Goal: Task Accomplishment & Management: Manage account settings

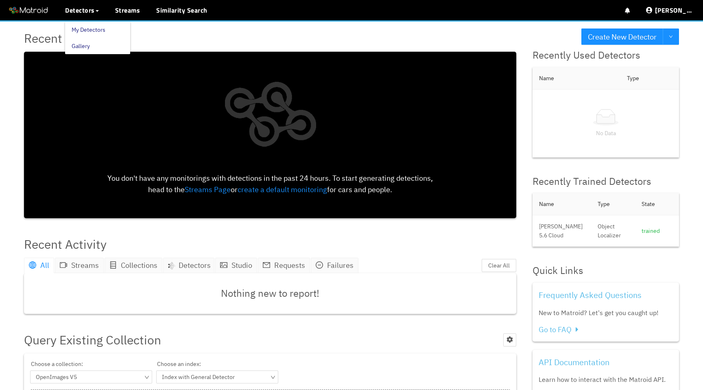
click at [89, 32] on link "My Detectors" at bounding box center [89, 30] width 34 height 16
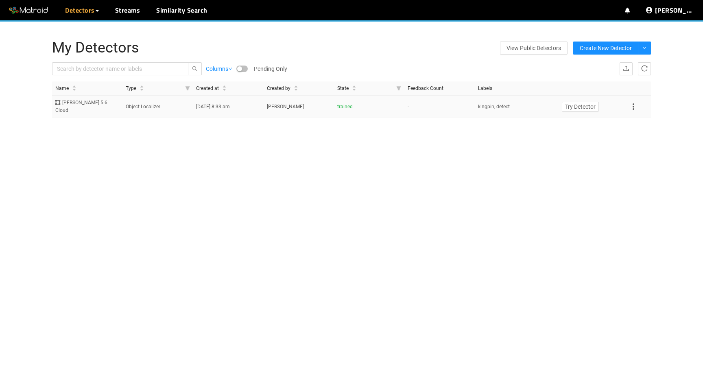
click at [634, 104] on icon at bounding box center [634, 107] width 10 height 10
click at [637, 143] on li "Export" at bounding box center [642, 143] width 28 height 13
click at [125, 11] on link "Streams" at bounding box center [127, 10] width 25 height 10
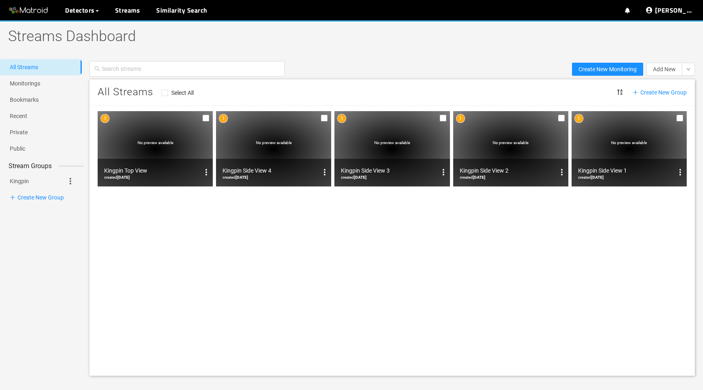
click at [148, 138] on div "No preview available" at bounding box center [155, 148] width 115 height 75
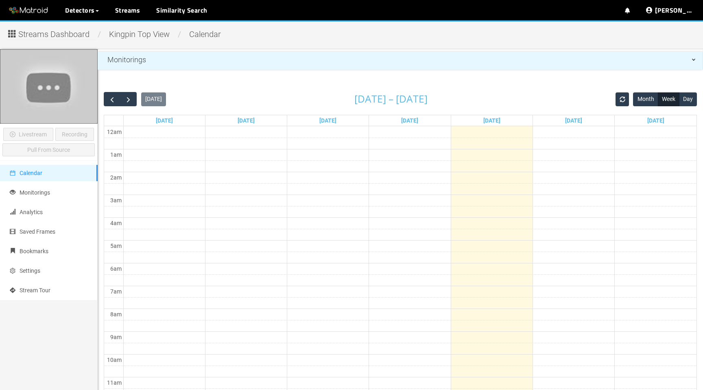
click at [236, 44] on div "Streams Dashboard / Kingpin Top View / calendar Livestream Recording Pull From …" at bounding box center [351, 364] width 703 height 689
click at [31, 197] on li "Monitorings" at bounding box center [49, 192] width 98 height 16
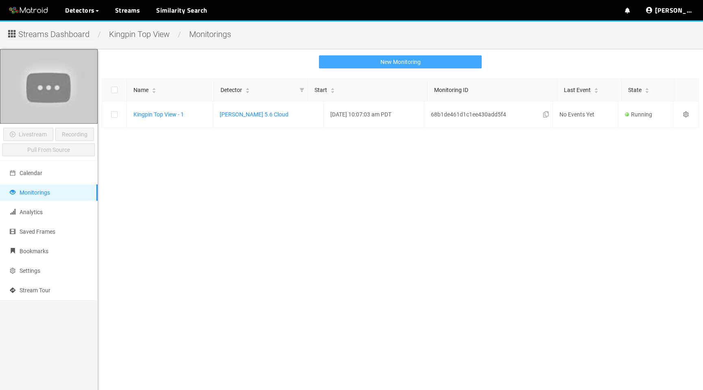
click at [462, 64] on button "New Monitoring" at bounding box center [400, 61] width 163 height 13
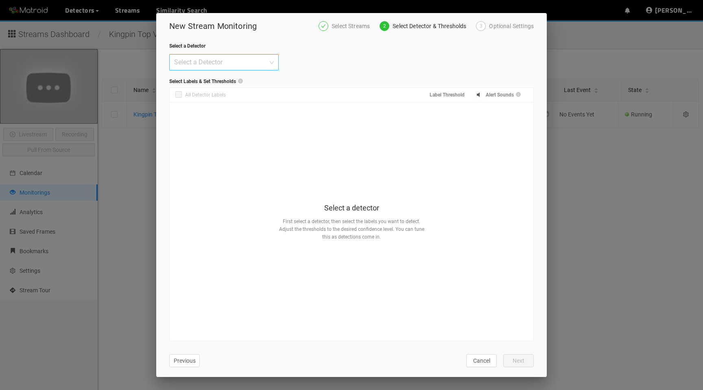
click at [256, 54] on div "Select a Detector" at bounding box center [223, 62] width 109 height 16
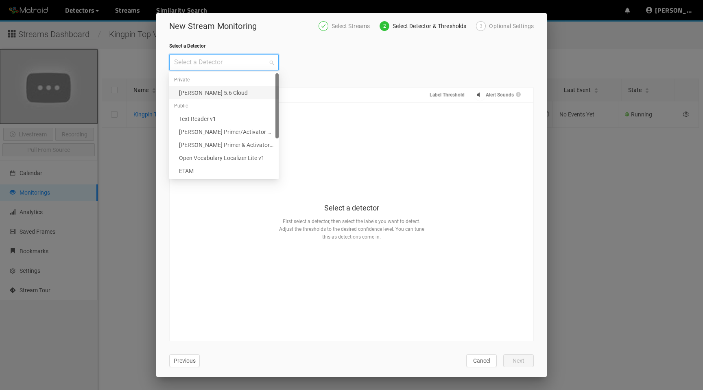
click at [241, 96] on div "[PERSON_NAME] 5.6 Cloud" at bounding box center [226, 92] width 95 height 9
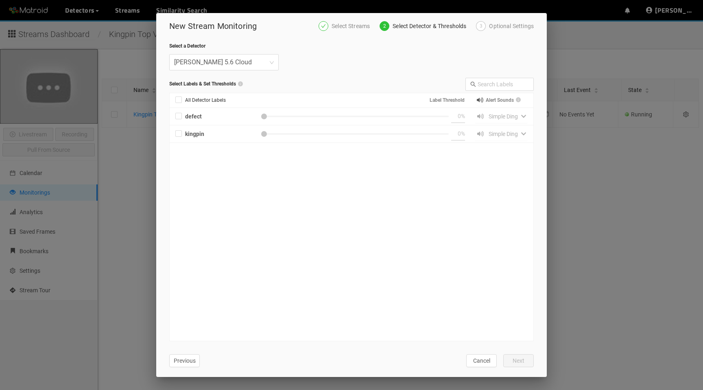
click at [520, 23] on div "Optional Settings" at bounding box center [511, 26] width 45 height 10
click at [198, 103] on span "All Detector Labels" at bounding box center [205, 100] width 47 height 8
click at [182, 103] on input "All Detector Labels" at bounding box center [178, 101] width 7 height 7
checkbox input "true"
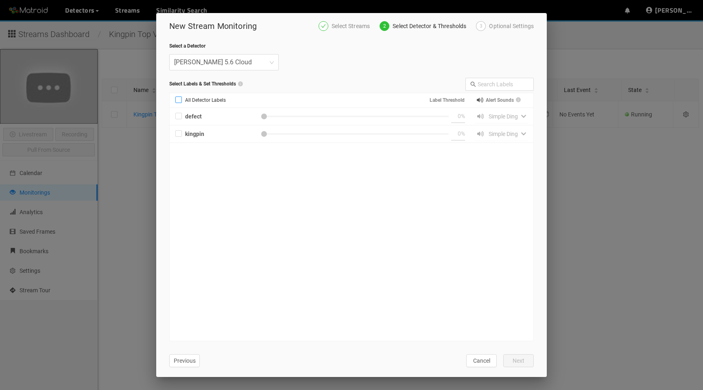
type input "50"
checkbox input "true"
type input "50"
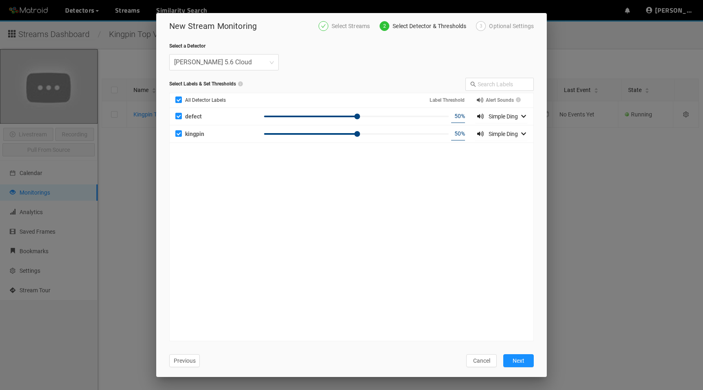
click at [517, 23] on div "Optional Settings" at bounding box center [511, 26] width 45 height 10
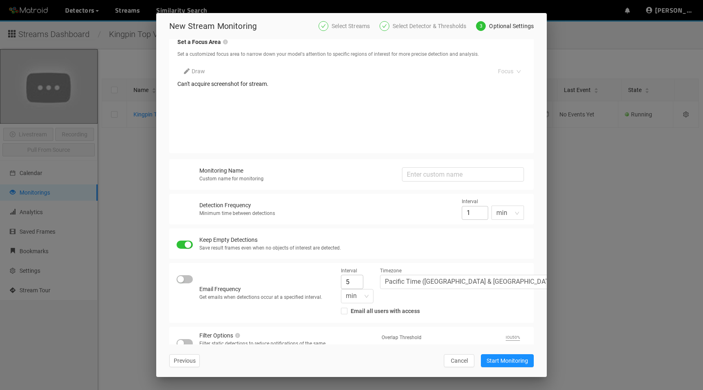
scroll to position [74, 0]
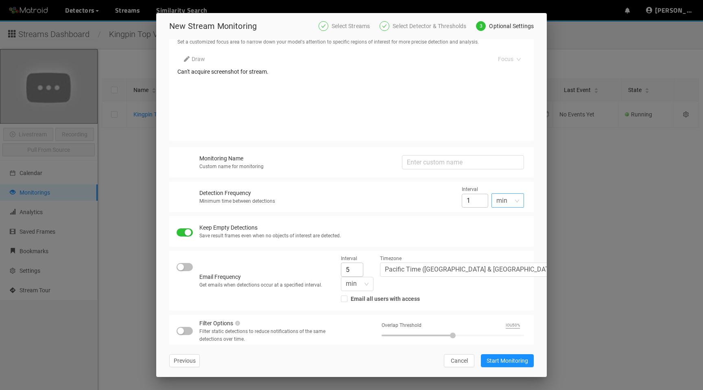
click at [499, 201] on span "min" at bounding box center [508, 200] width 23 height 13
click at [500, 217] on div "sec" at bounding box center [508, 217] width 23 height 9
click at [473, 203] on input "60" at bounding box center [475, 200] width 26 height 14
type input "0"
click at [418, 200] on div "Detection Frequency Minimum time between detections" at bounding box center [330, 196] width 263 height 17
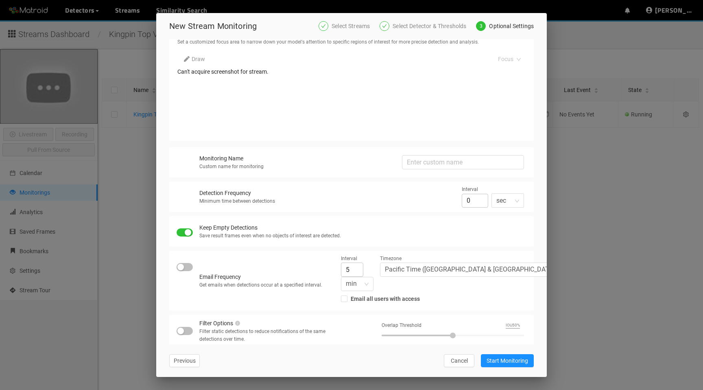
click at [452, 353] on div "Previous Cancel Start Monitoring" at bounding box center [351, 360] width 391 height 33
click at [454, 359] on span "Cancel" at bounding box center [459, 360] width 17 height 9
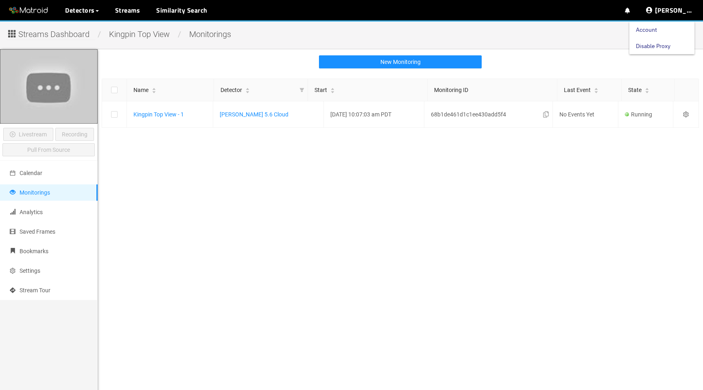
click at [666, 47] on link "Disable Proxy" at bounding box center [653, 46] width 35 height 16
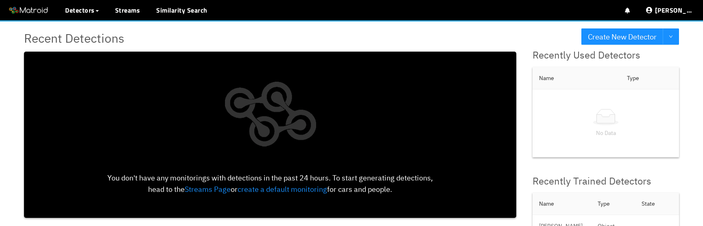
click at [401, 37] on div "Recent Detections" at bounding box center [270, 37] width 492 height 19
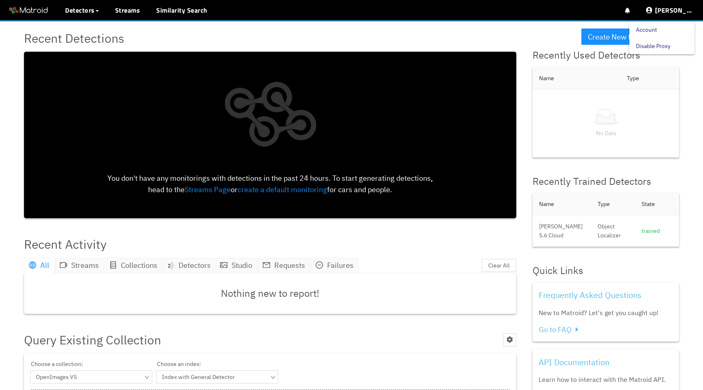
click at [669, 47] on link "Disable Proxy" at bounding box center [653, 46] width 35 height 16
click at [655, 33] on link "Account" at bounding box center [646, 30] width 21 height 16
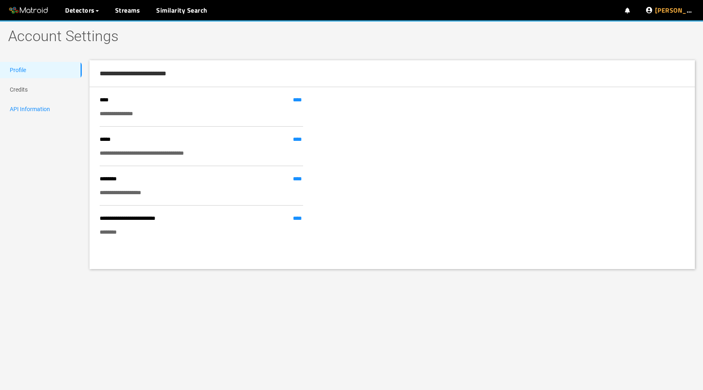
click at [44, 112] on link "API Information" at bounding box center [30, 109] width 40 height 7
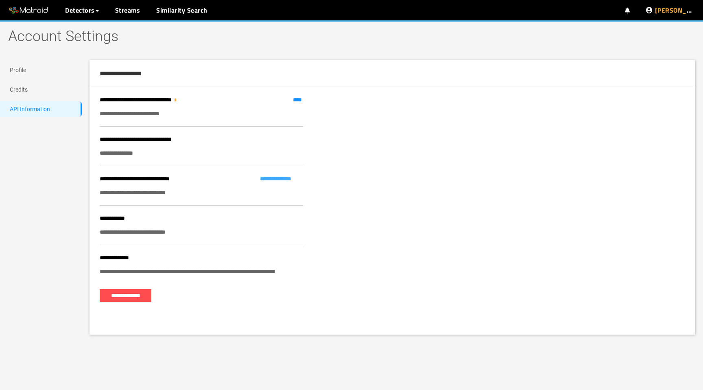
click at [285, 179] on link "**********" at bounding box center [281, 178] width 43 height 9
click at [141, 154] on div "**********" at bounding box center [201, 153] width 203 height 9
copy div "**********"
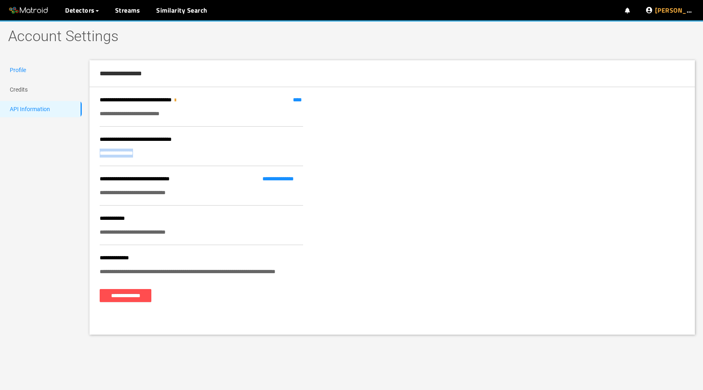
click at [26, 67] on link "Profile" at bounding box center [18, 70] width 16 height 7
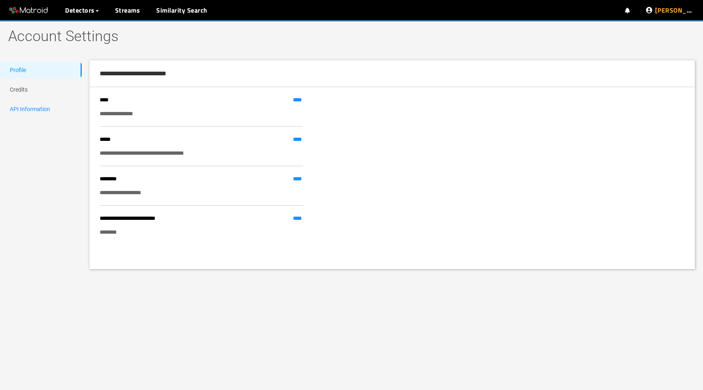
click at [34, 109] on link "API Information" at bounding box center [30, 109] width 40 height 7
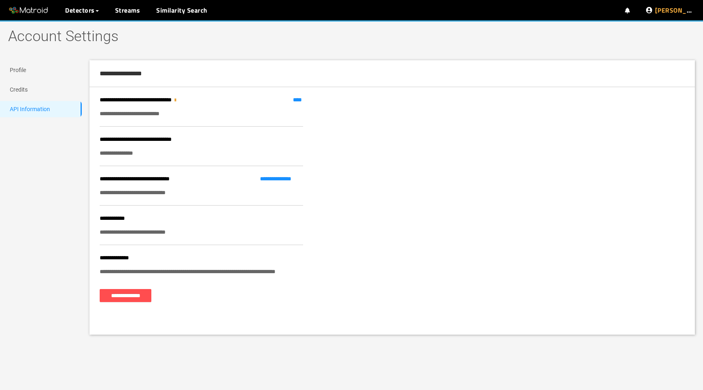
click at [141, 152] on div "**********" at bounding box center [201, 153] width 203 height 9
copy div "**********"
click at [294, 179] on link "**********" at bounding box center [281, 178] width 43 height 9
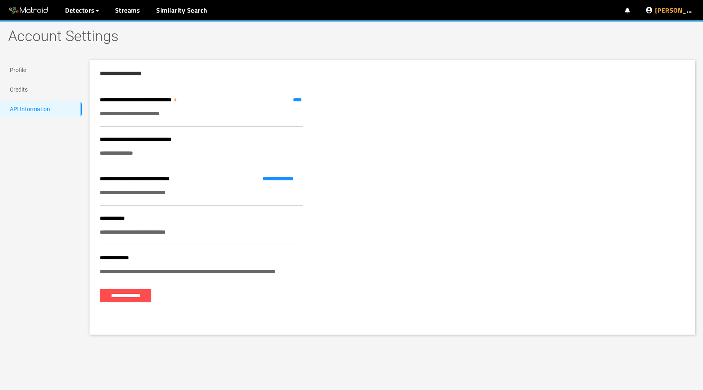
click at [173, 191] on div "**********" at bounding box center [201, 192] width 203 height 9
copy div "**********"
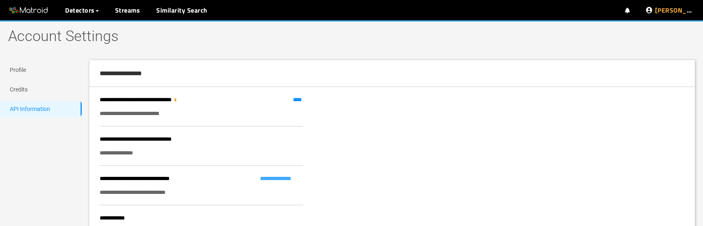
click at [281, 181] on link "**********" at bounding box center [281, 178] width 43 height 9
click at [94, 27] on link "My Detectors" at bounding box center [89, 30] width 34 height 16
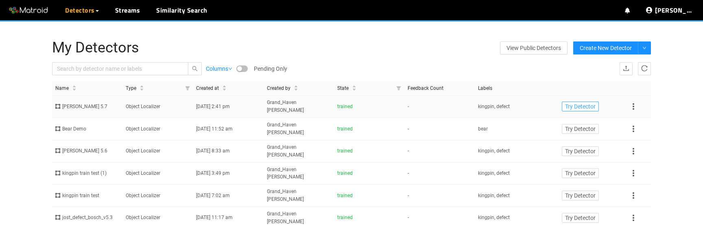
click at [573, 103] on span "Try Detector" at bounding box center [580, 106] width 31 height 9
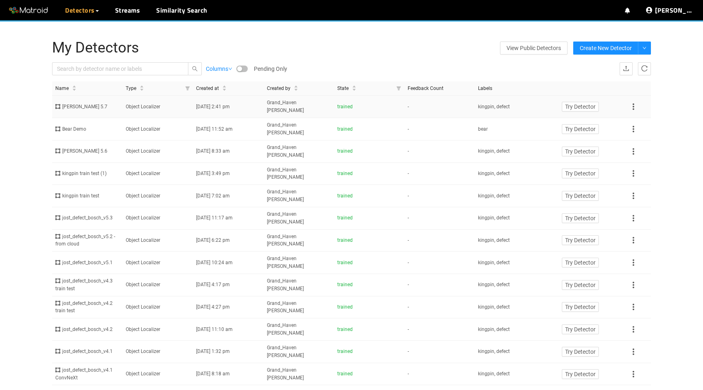
click at [521, 107] on td "kingpin, defect" at bounding box center [510, 107] width 70 height 22
click at [153, 99] on td "Object Localizer" at bounding box center [158, 107] width 70 height 22
click at [144, 140] on td "Object Localizer" at bounding box center [158, 151] width 70 height 22
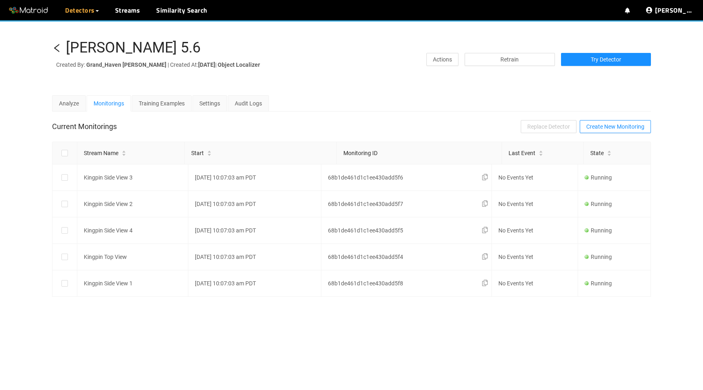
click at [58, 48] on icon "left" at bounding box center [57, 48] width 10 height 10
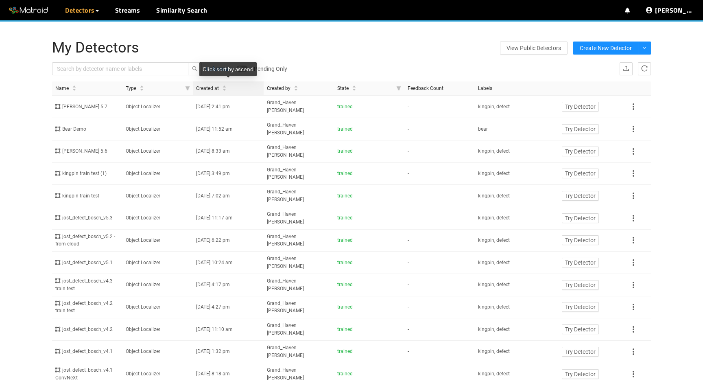
click at [218, 85] on span "Created at" at bounding box center [207, 89] width 23 height 8
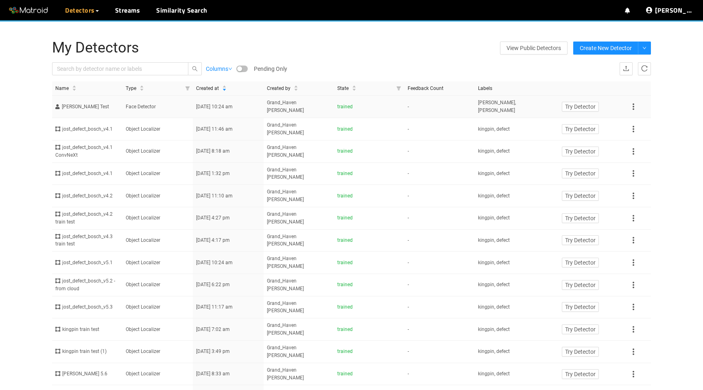
click at [157, 105] on td "Face Detector" at bounding box center [158, 107] width 70 height 22
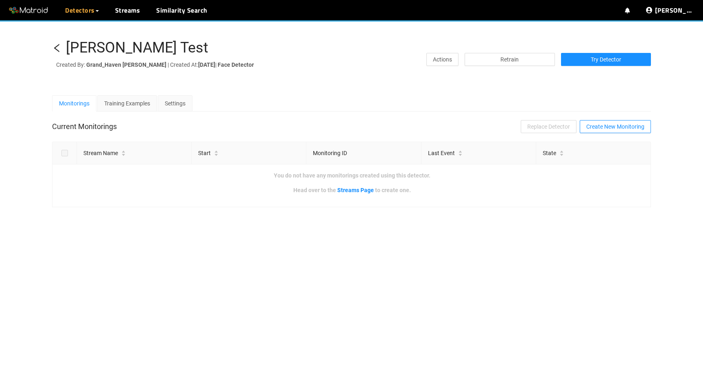
click at [292, 72] on div "Cooper-Lawrence Test Created By: Grand_Haven JOST | Created At: Mon Jul 15 2024…" at bounding box center [351, 59] width 599 height 39
click at [621, 61] on span "Try Detector" at bounding box center [606, 59] width 31 height 9
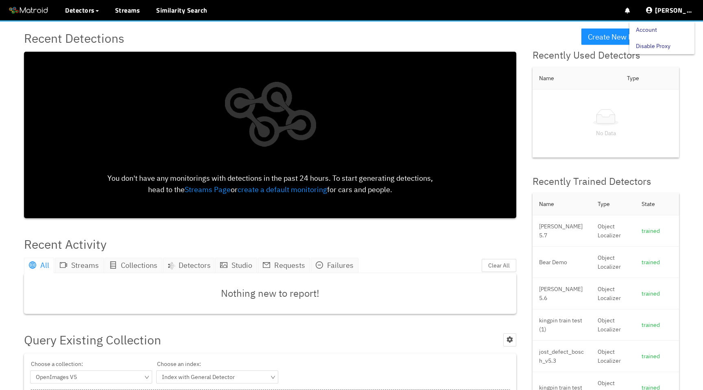
click at [663, 45] on link "Disable Proxy" at bounding box center [653, 46] width 35 height 16
click at [131, 13] on link "Streams" at bounding box center [127, 10] width 25 height 10
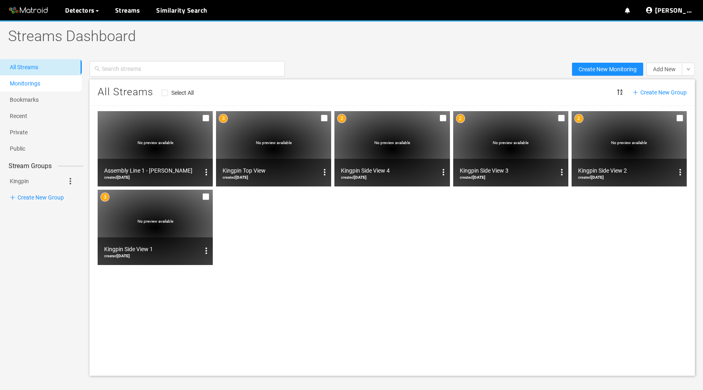
click at [40, 85] on link "Monitorings" at bounding box center [25, 83] width 31 height 7
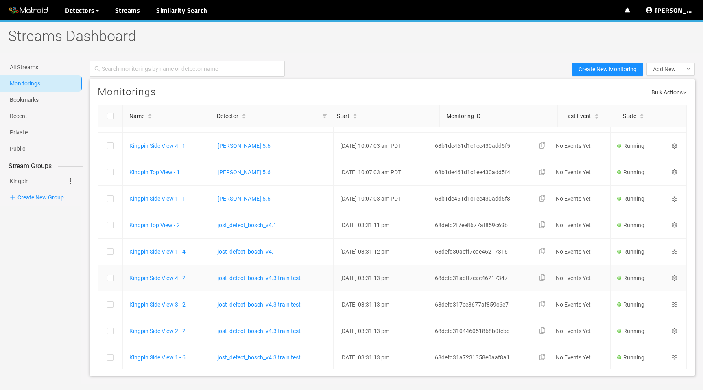
scroll to position [76, 0]
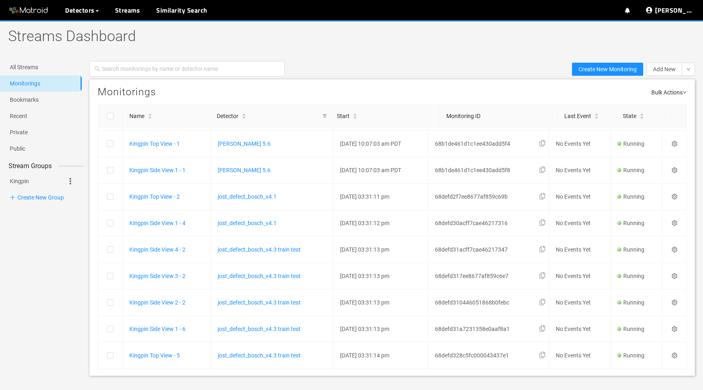
click at [674, 92] on span "Bulk Actions" at bounding box center [669, 91] width 35 height 11
click at [616, 90] on div "Monitorings Bulk Actions" at bounding box center [393, 91] width 606 height 25
click at [676, 87] on span "Bulk Actions" at bounding box center [669, 91] width 35 height 11
click at [572, 68] on button "Create New Monitoring" at bounding box center [607, 69] width 71 height 13
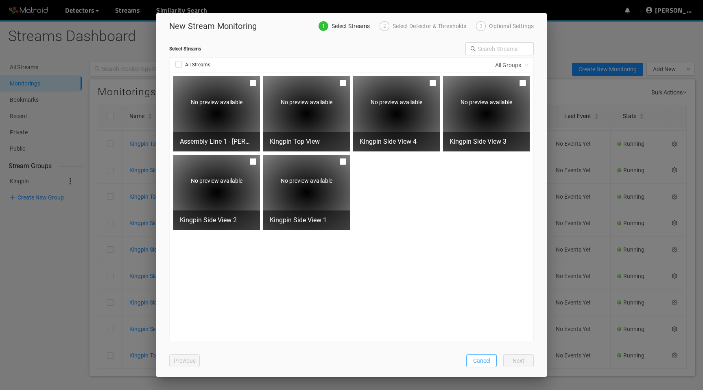
click at [485, 361] on span "Cancel" at bounding box center [481, 360] width 17 height 9
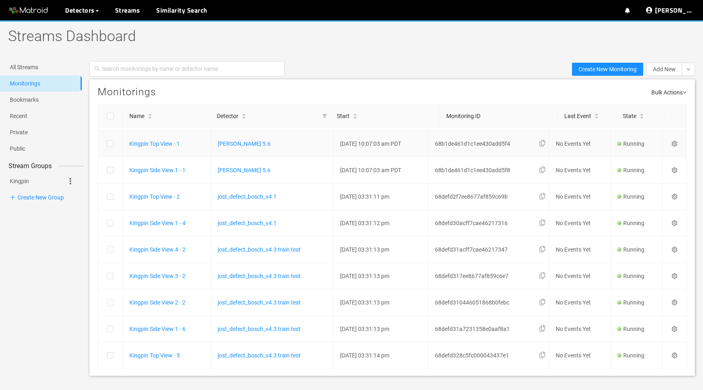
click at [669, 147] on td at bounding box center [675, 144] width 24 height 26
checkbox input "true"
click at [674, 144] on icon "setting" at bounding box center [675, 144] width 6 height 6
click at [565, 101] on div "1 monitoring selected Bulk Actions" at bounding box center [393, 91] width 606 height 25
click at [684, 91] on icon "down" at bounding box center [685, 92] width 4 height 4
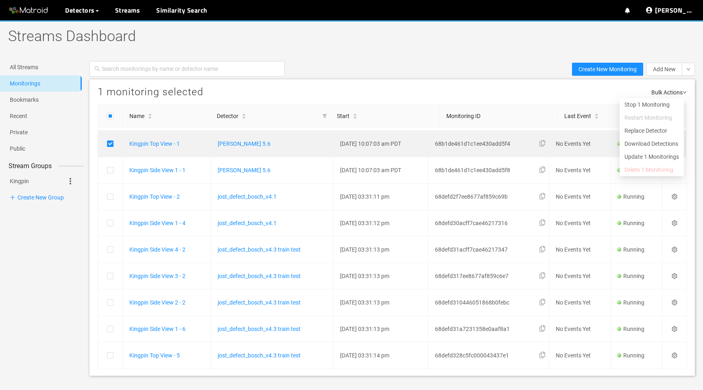
click at [545, 86] on div "1 monitoring selected Bulk Actions" at bounding box center [393, 91] width 606 height 25
click at [109, 116] on input "checkbox" at bounding box center [110, 117] width 7 height 7
checkbox input "true"
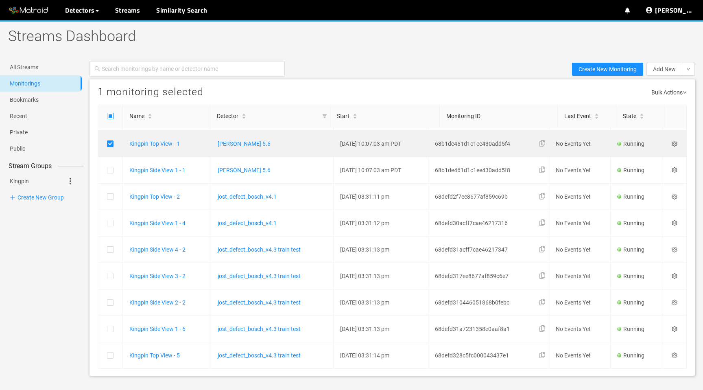
checkbox input "true"
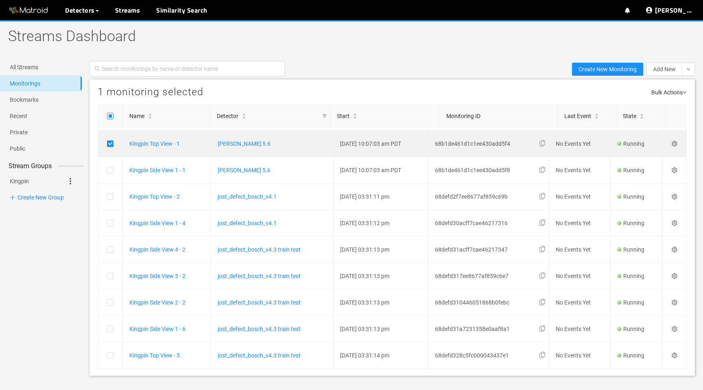
checkbox input "true"
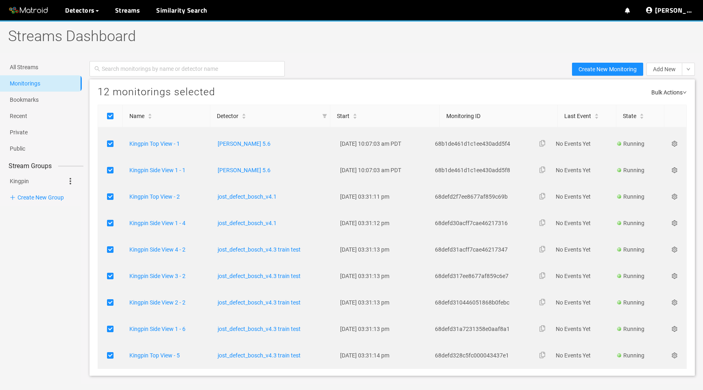
click at [663, 87] on span "Bulk Actions" at bounding box center [669, 91] width 35 height 11
click at [639, 105] on li "Stop 12 Monitorings" at bounding box center [651, 104] width 68 height 13
checkbox input "false"
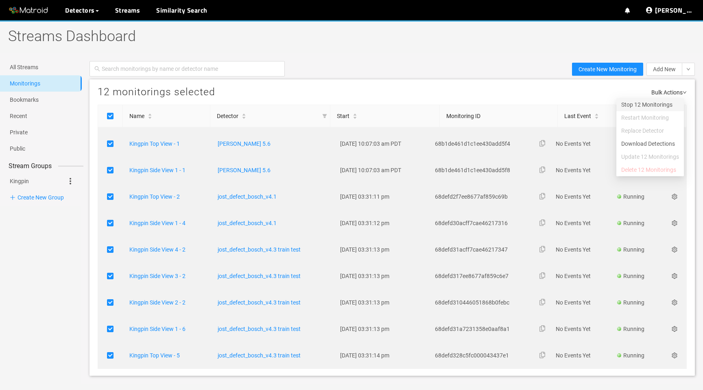
checkbox input "false"
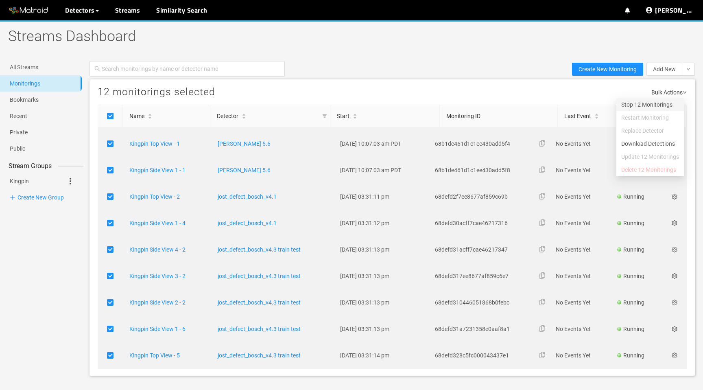
checkbox input "false"
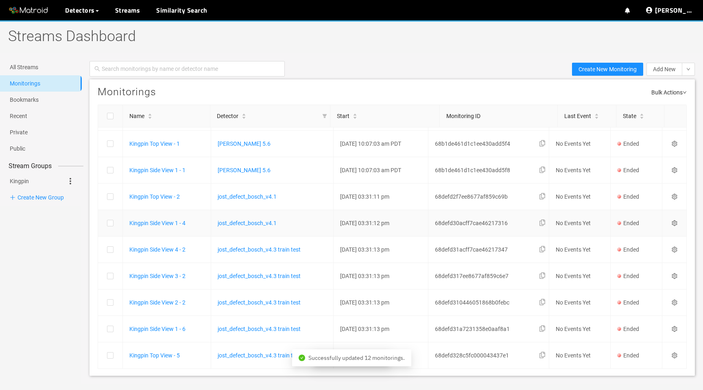
scroll to position [0, 0]
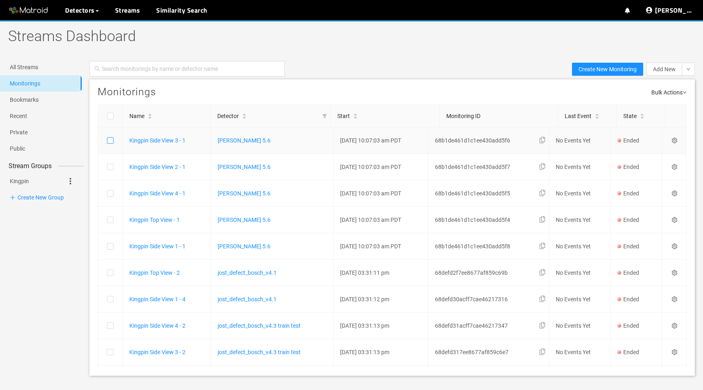
click at [112, 139] on input "checkbox" at bounding box center [110, 142] width 7 height 7
checkbox input "true"
click at [111, 247] on input "checkbox" at bounding box center [110, 248] width 7 height 7
checkbox input "true"
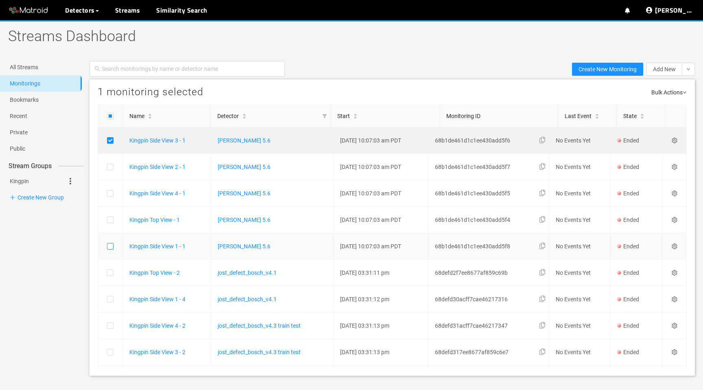
checkbox input "true"
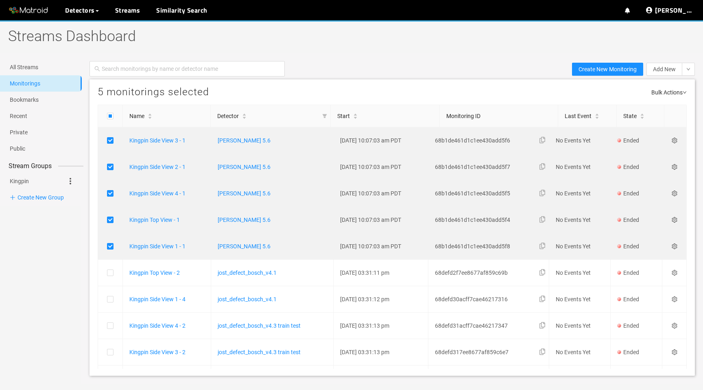
click at [668, 89] on span "Bulk Actions" at bounding box center [669, 91] width 35 height 11
click at [642, 116] on li "Restart 5 Monitorings" at bounding box center [652, 117] width 65 height 13
checkbox input "false"
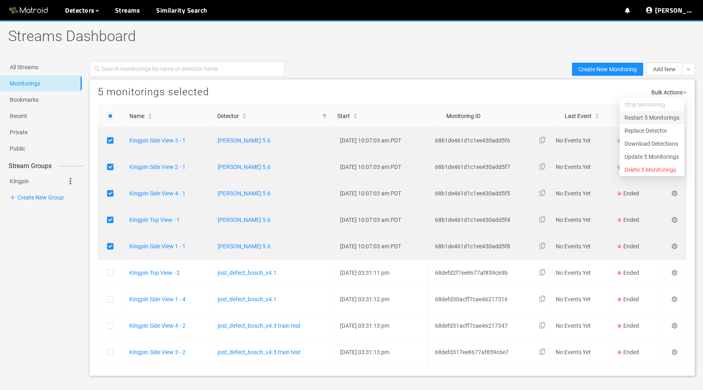
checkbox input "false"
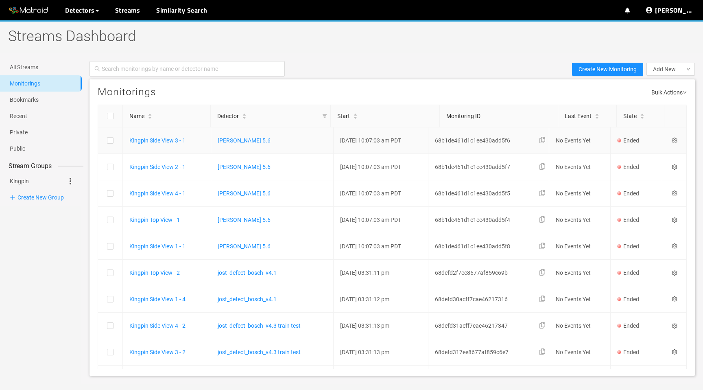
click at [674, 139] on icon "setting" at bounding box center [675, 141] width 6 height 6
click at [654, 153] on div "Resume" at bounding box center [638, 152] width 68 height 10
click at [677, 168] on icon "setting" at bounding box center [674, 167] width 5 height 6
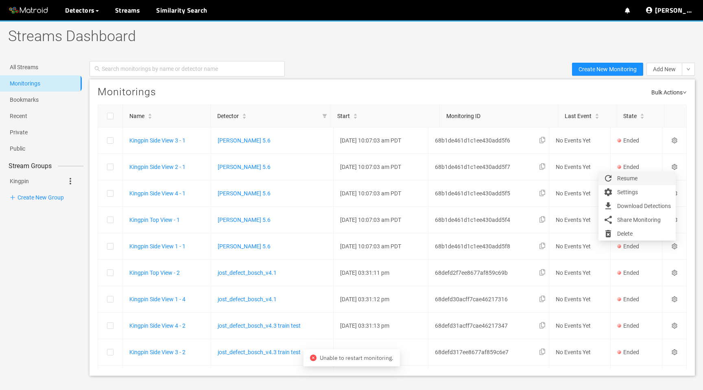
click at [651, 179] on div "Resume" at bounding box center [638, 178] width 68 height 10
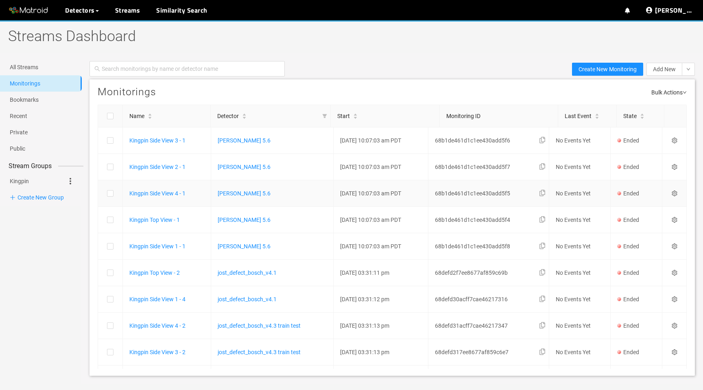
click at [676, 193] on icon "setting" at bounding box center [674, 193] width 5 height 6
click at [656, 200] on div "Resume" at bounding box center [638, 205] width 68 height 10
click at [241, 167] on link "Jost Kingpin 5.6" at bounding box center [244, 167] width 53 height 7
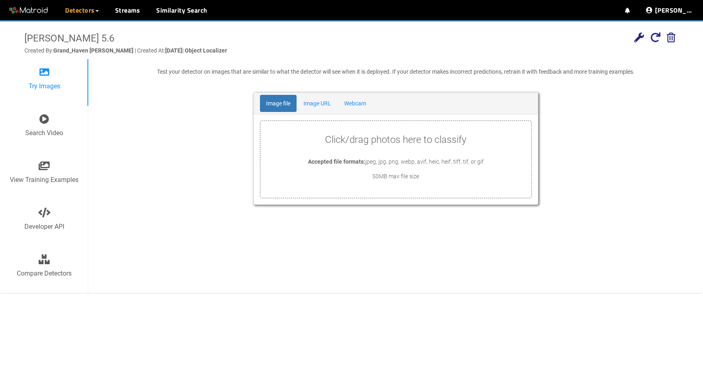
click at [303, 132] on p "Click/drag photos here to classify" at bounding box center [395, 139] width 271 height 15
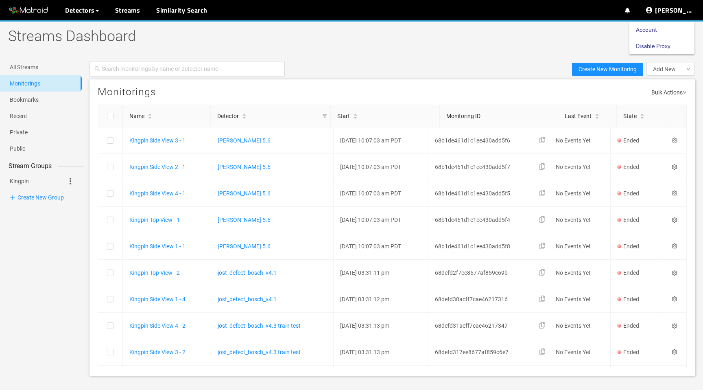
click at [479, 37] on h1 "Streams Dashboard" at bounding box center [262, 36] width 525 height 33
click at [674, 141] on icon "setting" at bounding box center [674, 141] width 5 height 6
click at [626, 191] on div "Share Monitoring" at bounding box center [638, 193] width 68 height 10
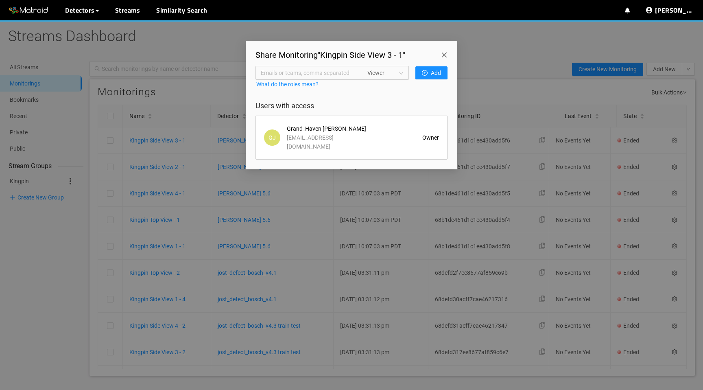
click at [441, 55] on span "Close" at bounding box center [446, 52] width 23 height 23
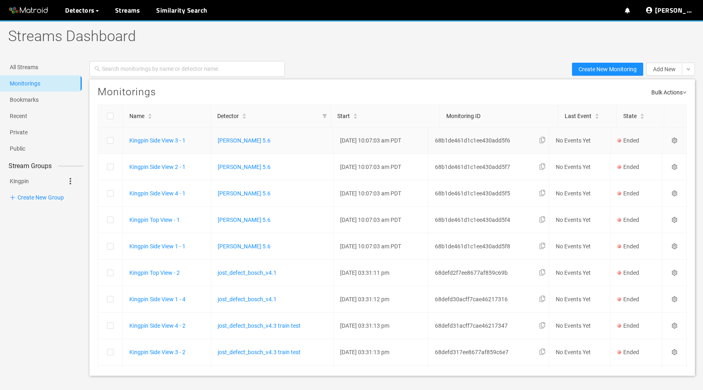
click at [675, 139] on icon "setting" at bounding box center [674, 141] width 5 height 6
click at [648, 148] on div "Resume" at bounding box center [638, 152] width 68 height 10
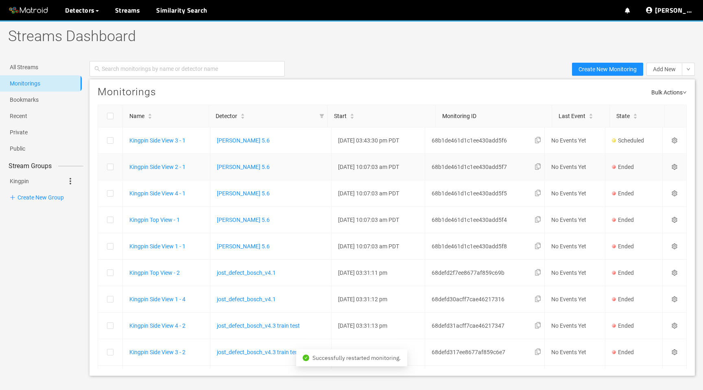
click at [674, 166] on icon "setting" at bounding box center [675, 167] width 6 height 6
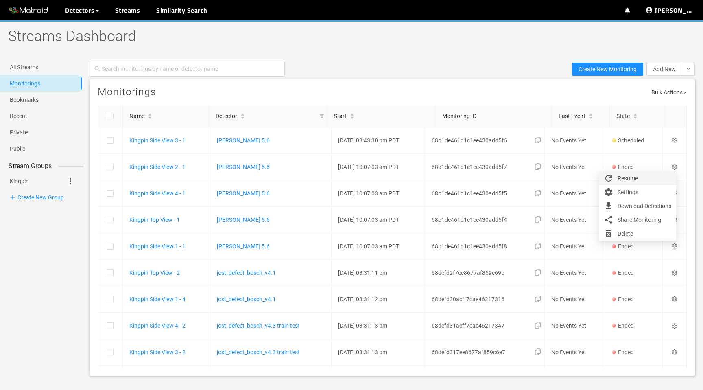
click at [649, 175] on div "Resume" at bounding box center [638, 178] width 68 height 10
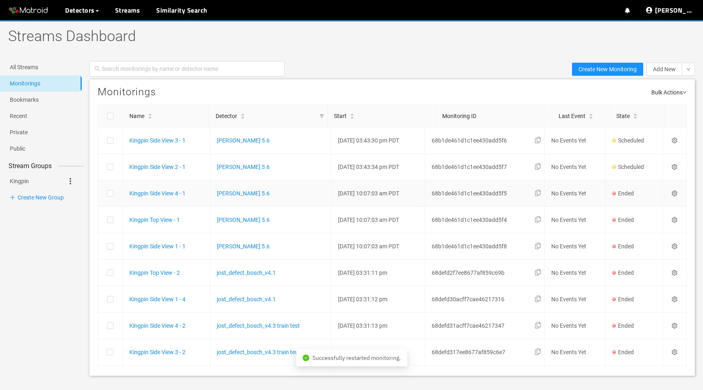
click at [674, 194] on icon "setting" at bounding box center [675, 193] width 6 height 6
click at [662, 203] on div "Resume" at bounding box center [638, 205] width 68 height 10
click at [677, 221] on icon "setting" at bounding box center [675, 220] width 6 height 6
click at [659, 229] on div "Resume" at bounding box center [638, 231] width 68 height 10
click at [677, 245] on icon "setting" at bounding box center [675, 246] width 6 height 6
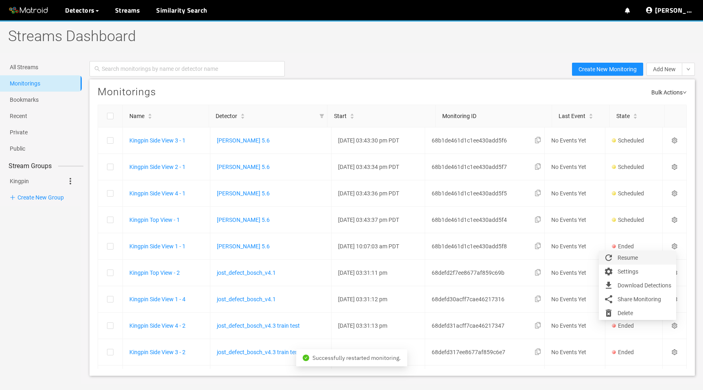
click at [627, 256] on div "Resume" at bounding box center [638, 258] width 68 height 10
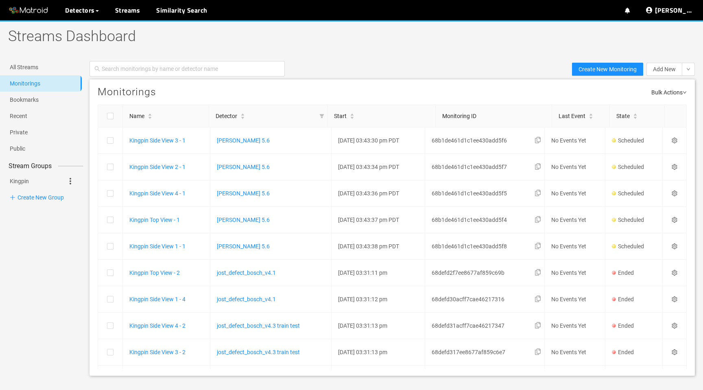
click at [682, 91] on span "Bulk Actions" at bounding box center [669, 91] width 35 height 11
click at [520, 95] on div "Monitorings Bulk Actions" at bounding box center [393, 91] width 606 height 25
click at [671, 44] on link "Disable Proxy" at bounding box center [653, 46] width 35 height 16
